Goal: Transaction & Acquisition: Purchase product/service

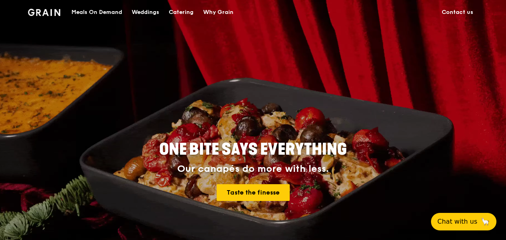
click at [94, 11] on div "Meals On Demand" at bounding box center [96, 12] width 51 height 24
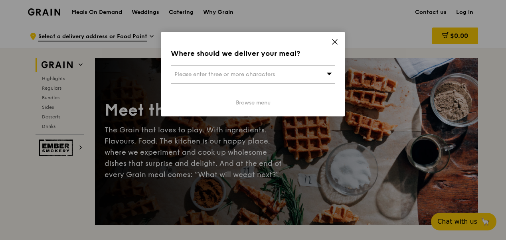
click at [244, 101] on link "Browse menu" at bounding box center [253, 103] width 35 height 8
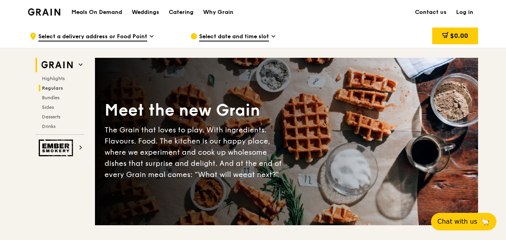
click at [50, 87] on span "Regulars" at bounding box center [52, 88] width 21 height 6
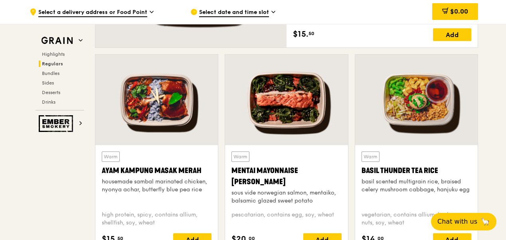
scroll to position [685, 0]
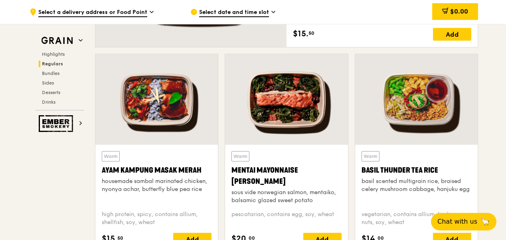
click at [408, 110] on div at bounding box center [416, 99] width 123 height 91
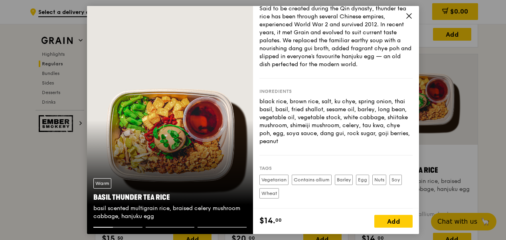
scroll to position [40, 0]
